Goal: Information Seeking & Learning: Learn about a topic

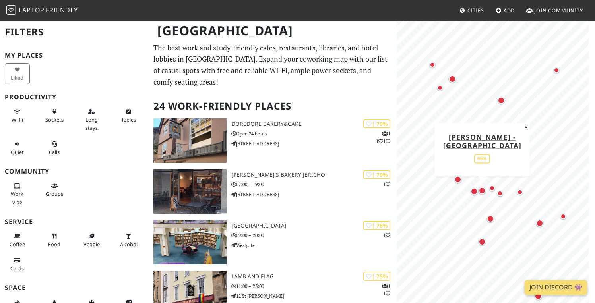
click at [483, 190] on div "Map marker" at bounding box center [482, 190] width 7 height 7
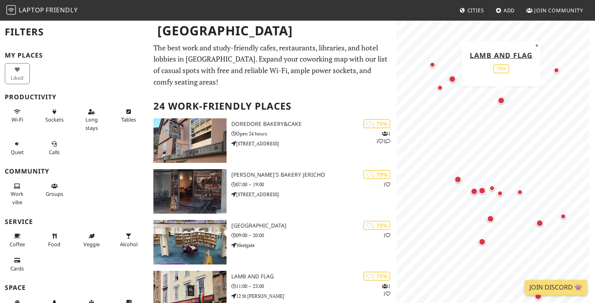
click at [502, 100] on div "Map marker" at bounding box center [501, 100] width 7 height 7
click at [475, 191] on div "Map marker" at bounding box center [474, 191] width 7 height 7
click at [475, 192] on div "Map marker" at bounding box center [474, 191] width 7 height 7
click at [502, 100] on div "Map marker" at bounding box center [501, 100] width 7 height 7
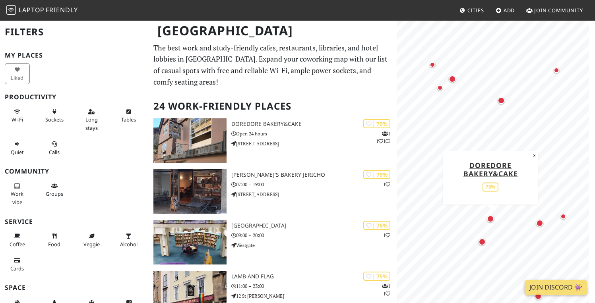
click at [490, 219] on div "Map marker" at bounding box center [490, 219] width 7 height 7
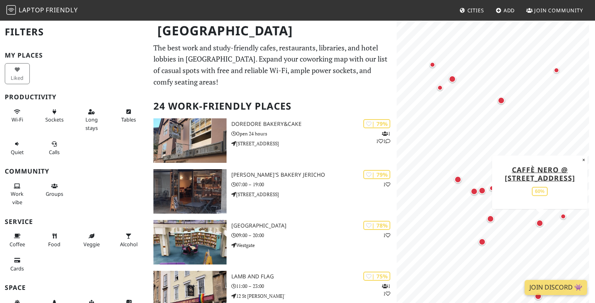
click at [541, 224] on div "Map marker" at bounding box center [539, 223] width 7 height 7
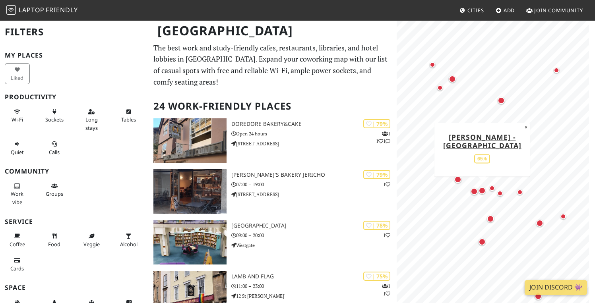
click at [483, 189] on div "Map marker" at bounding box center [482, 190] width 7 height 7
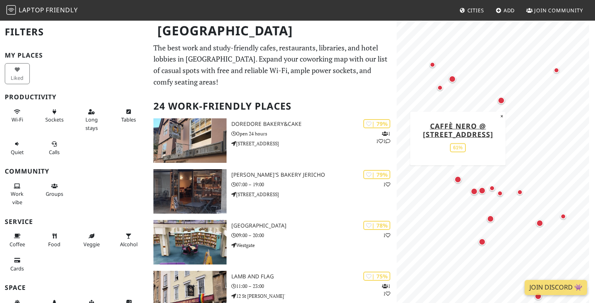
click at [458, 179] on div "Map marker" at bounding box center [458, 179] width 7 height 7
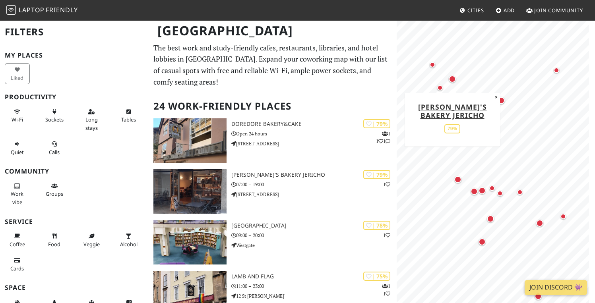
click at [452, 79] on div "Map marker" at bounding box center [452, 79] width 7 height 7
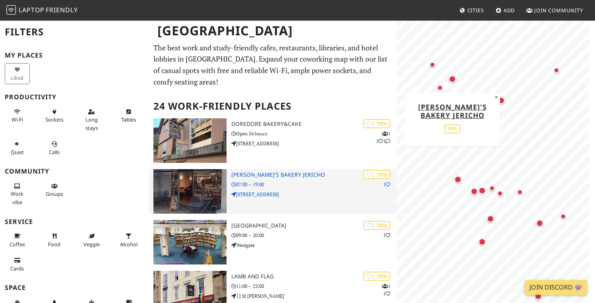
click at [270, 177] on h3 "GAIL's Bakery Jericho" at bounding box center [313, 175] width 165 height 7
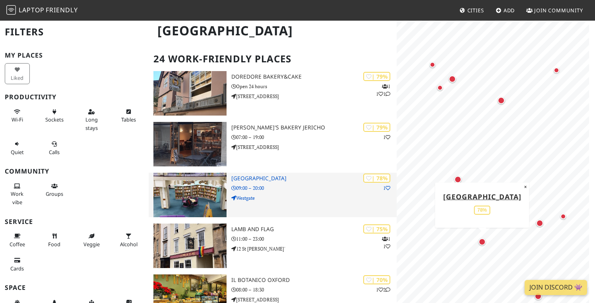
scroll to position [52, 0]
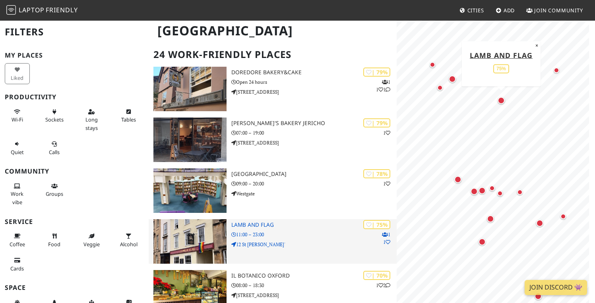
click at [260, 226] on h3 "Lamb and Flag" at bounding box center [313, 225] width 165 height 7
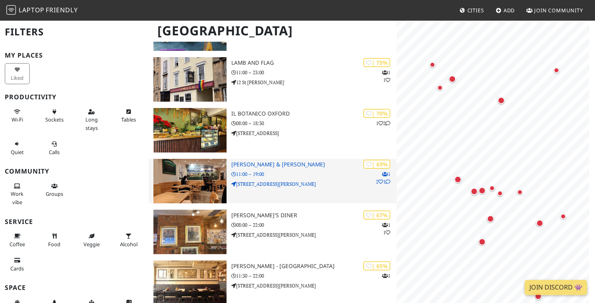
scroll to position [0, 0]
click at [266, 164] on h3 "George & Delila" at bounding box center [313, 164] width 165 height 7
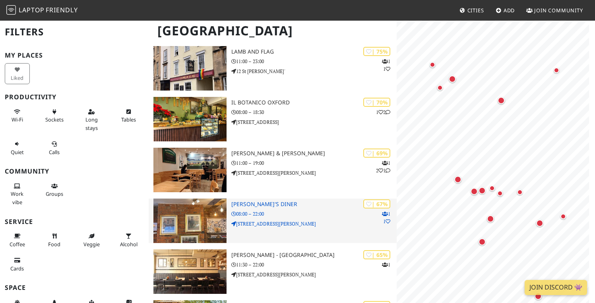
click at [203, 216] on img at bounding box center [189, 221] width 73 height 45
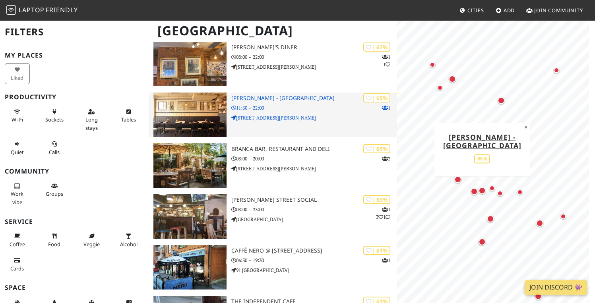
scroll to position [420, 0]
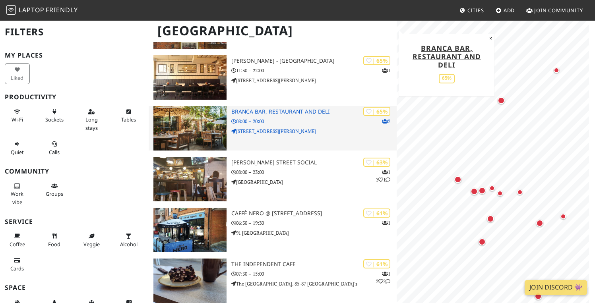
click at [285, 120] on p "08:00 – 20:00" at bounding box center [313, 122] width 165 height 8
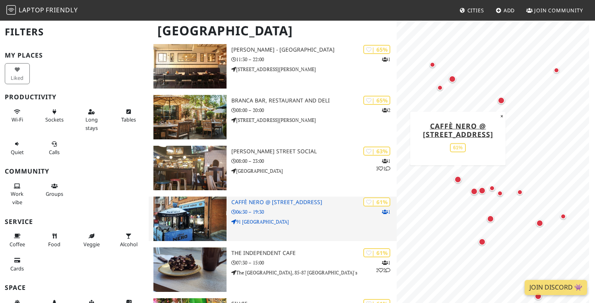
click at [307, 204] on h3 "Caffè Nero @ 91 Gloucester Green" at bounding box center [313, 202] width 165 height 7
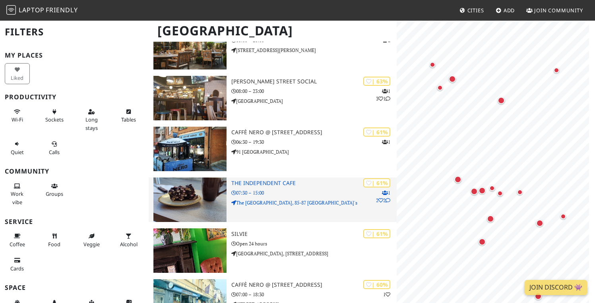
scroll to position [0, 0]
click at [285, 184] on h3 "The Independent Cafe" at bounding box center [313, 183] width 165 height 7
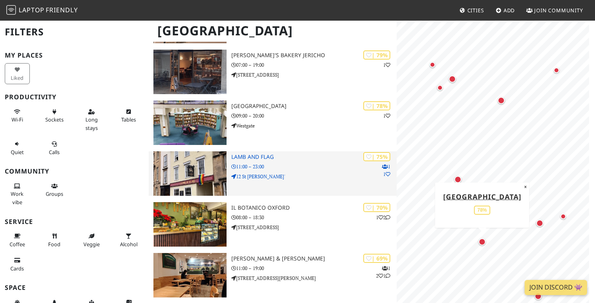
scroll to position [121, 0]
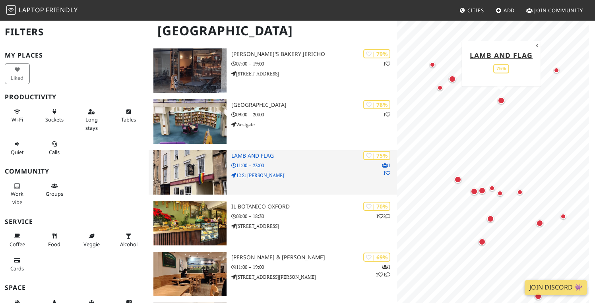
click at [262, 157] on h3 "Lamb and Flag" at bounding box center [313, 156] width 165 height 7
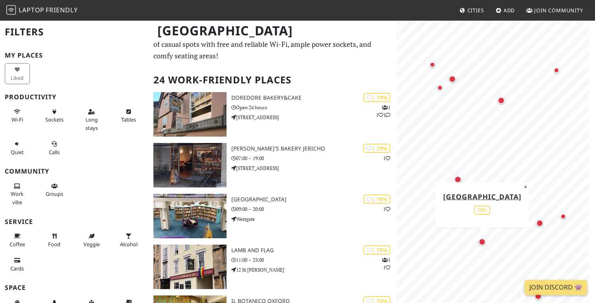
scroll to position [16, 0]
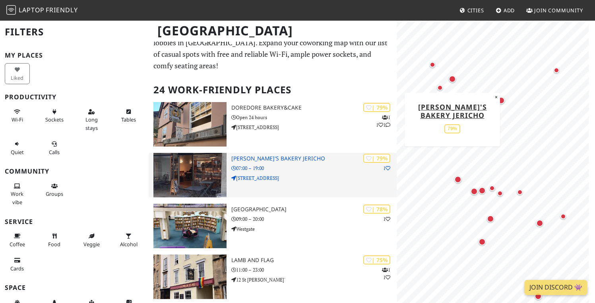
click at [280, 156] on h3 "GAIL's Bakery Jericho" at bounding box center [313, 158] width 165 height 7
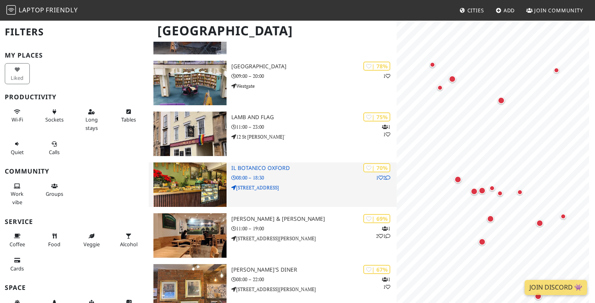
scroll to position [0, 0]
click at [289, 168] on h3 "Il Botanico Oxford" at bounding box center [313, 168] width 165 height 7
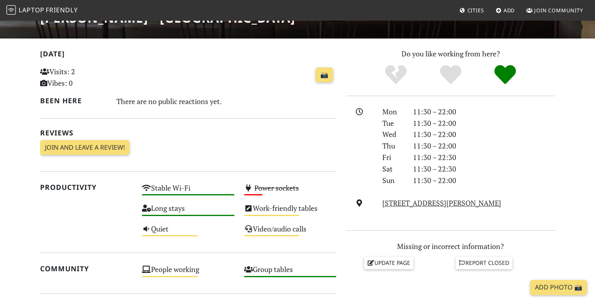
scroll to position [152, 0]
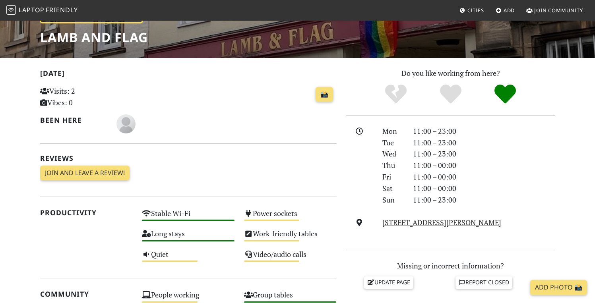
scroll to position [141, 0]
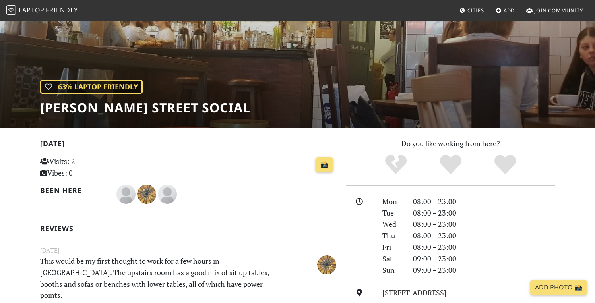
scroll to position [56, 0]
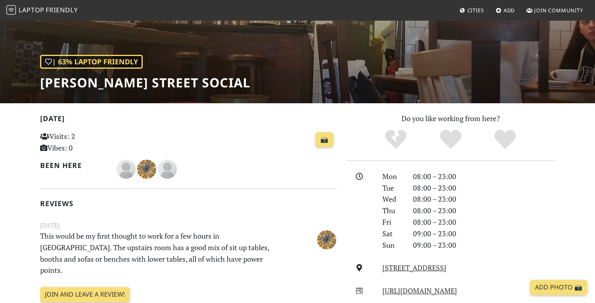
scroll to position [185, 0]
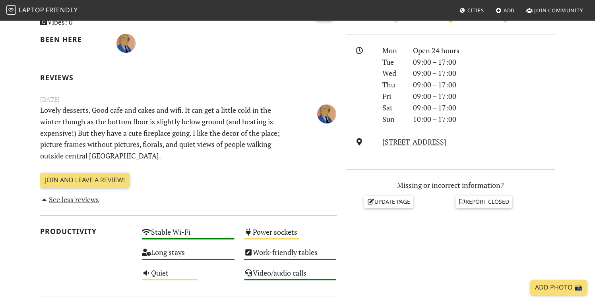
scroll to position [265, 0]
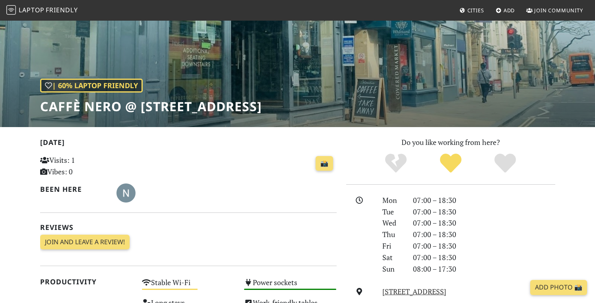
scroll to position [58, 0]
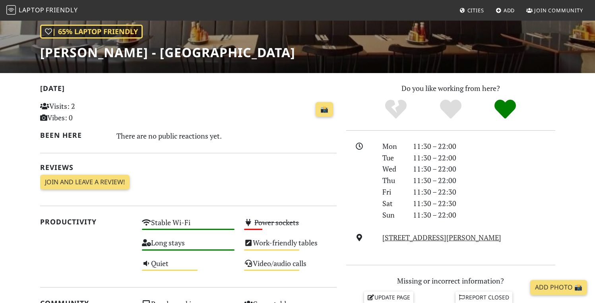
scroll to position [120, 0]
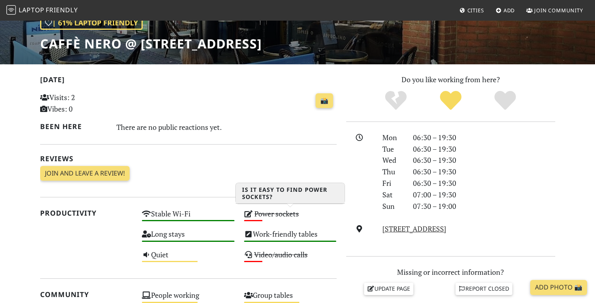
scroll to position [126, 0]
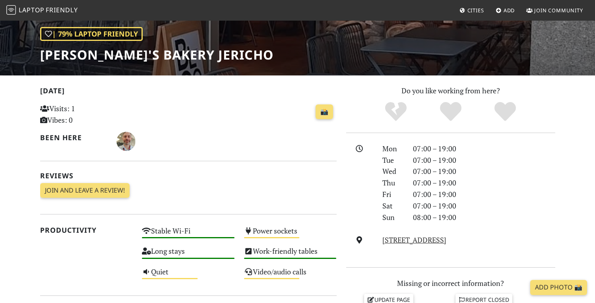
scroll to position [127, 0]
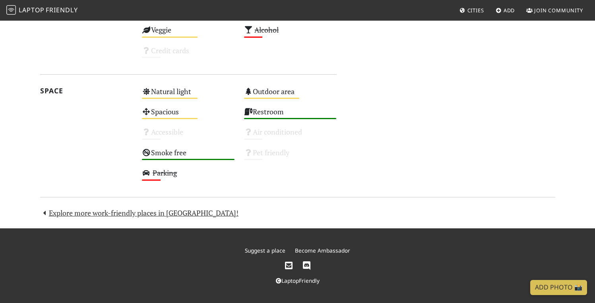
scroll to position [454, 0]
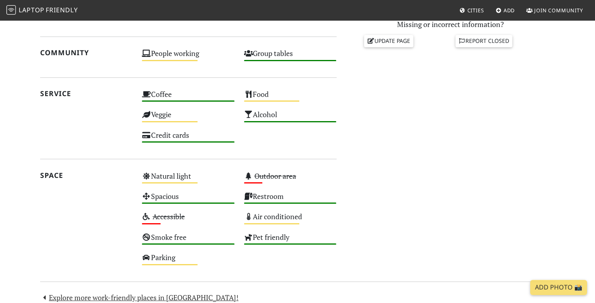
scroll to position [369, 0]
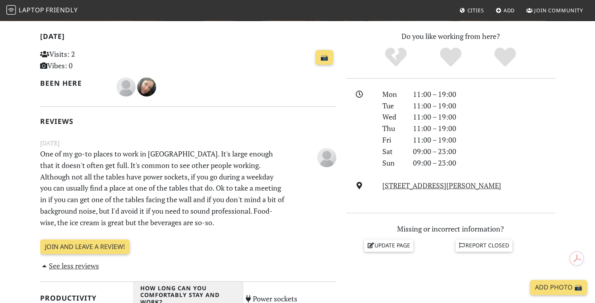
scroll to position [163, 0]
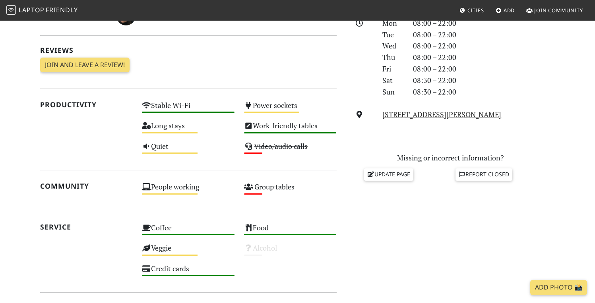
scroll to position [240, 0]
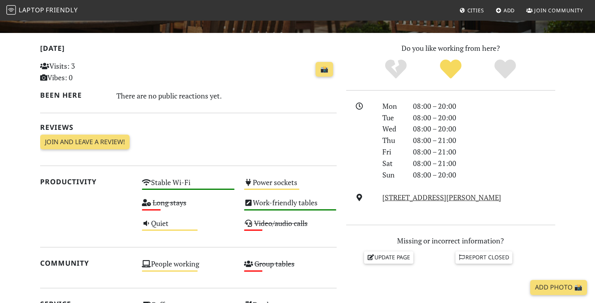
scroll to position [153, 0]
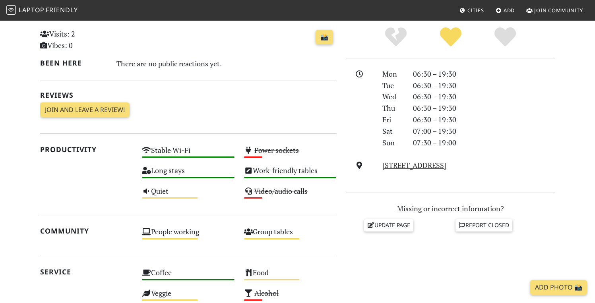
scroll to position [186, 0]
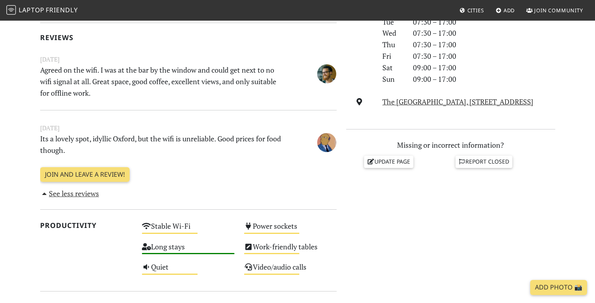
scroll to position [250, 0]
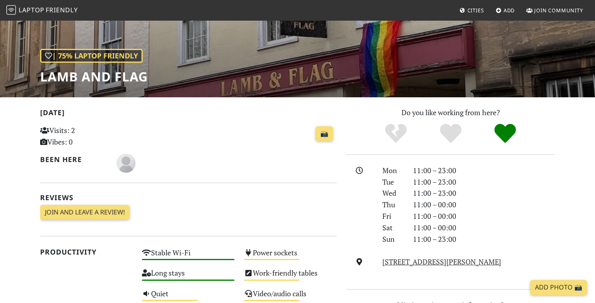
scroll to position [186, 0]
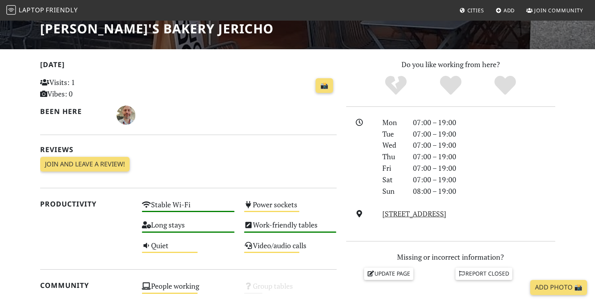
scroll to position [177, 0]
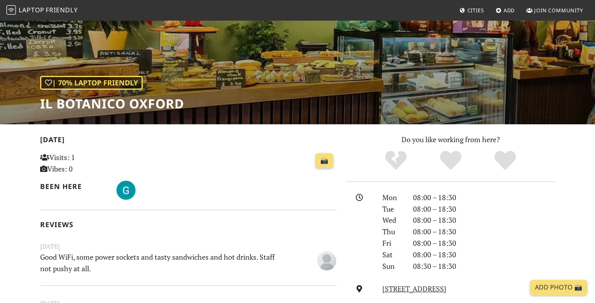
scroll to position [60, 0]
